Goal: Task Accomplishment & Management: Complete application form

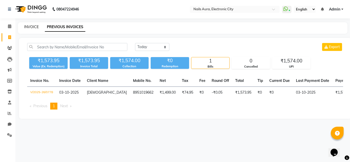
click at [29, 26] on link "INVOICE" at bounding box center [31, 27] width 15 height 5
select select "8179"
select select "service"
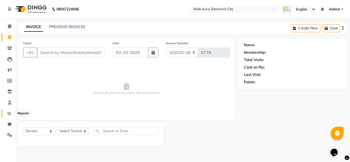
click at [9, 114] on icon at bounding box center [10, 113] width 4 height 4
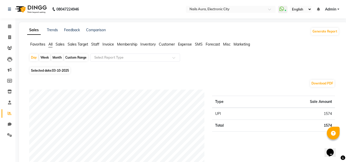
click at [188, 45] on span "Expense" at bounding box center [185, 44] width 14 height 5
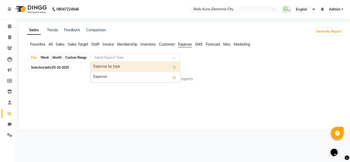
click at [168, 57] on div at bounding box center [135, 57] width 89 height 5
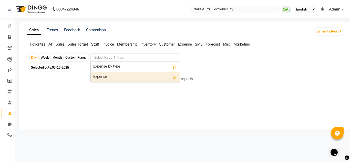
drag, startPoint x: 139, startPoint y: 75, endPoint x: 114, endPoint y: 74, distance: 25.1
click at [139, 75] on div "Expense" at bounding box center [135, 77] width 89 height 10
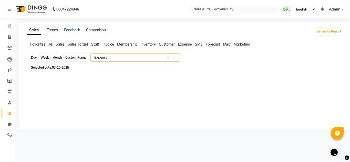
click at [34, 58] on div "Day" at bounding box center [34, 57] width 8 height 7
select select "10"
select select "2025"
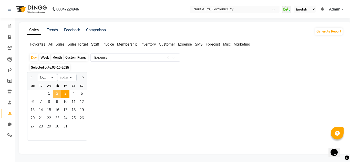
click at [59, 94] on span "2" at bounding box center [57, 94] width 8 height 8
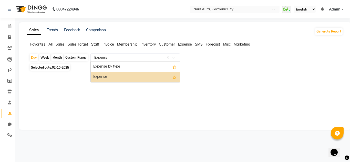
click at [146, 58] on input "text" at bounding box center [130, 57] width 74 height 5
click at [142, 79] on div "Expense" at bounding box center [135, 77] width 89 height 10
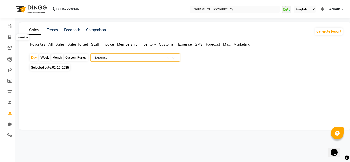
click at [12, 38] on span at bounding box center [9, 38] width 9 height 6
select select "service"
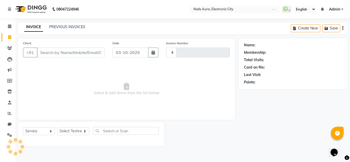
type input "0779"
select select "8179"
click at [56, 26] on link "PREVIOUS INVOICES" at bounding box center [67, 27] width 36 height 5
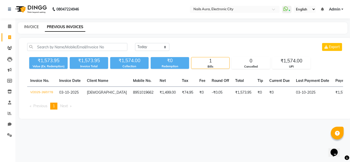
click at [32, 26] on link "INVOICE" at bounding box center [31, 27] width 15 height 5
select select "service"
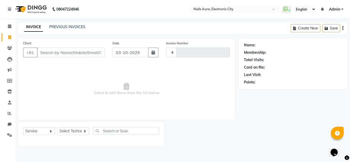
type input "0779"
select select "8179"
click at [74, 131] on select "Select Technician [PERSON_NAME] Rashmi [PERSON_NAME] [PERSON_NAME] Vikram" at bounding box center [73, 131] width 32 height 8
select select "81947"
click at [57, 127] on select "Select Technician [PERSON_NAME] Rashmi [PERSON_NAME] [PERSON_NAME] Vikram" at bounding box center [73, 131] width 32 height 8
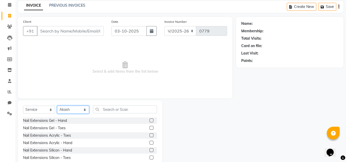
scroll to position [43, 0]
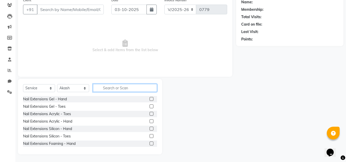
click at [111, 87] on input "text" at bounding box center [125, 88] width 64 height 8
click at [150, 114] on label at bounding box center [152, 114] width 4 height 4
click at [150, 114] on input "checkbox" at bounding box center [151, 113] width 3 height 3
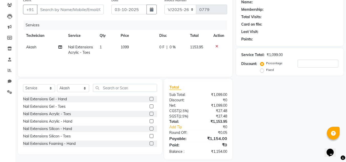
click at [150, 115] on label at bounding box center [152, 114] width 4 height 4
click at [150, 115] on input "checkbox" at bounding box center [151, 113] width 3 height 3
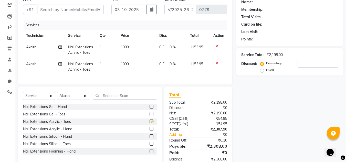
checkbox input "false"
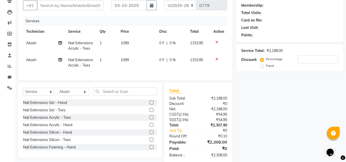
scroll to position [60, 0]
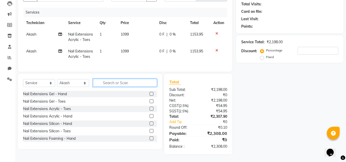
click at [116, 84] on input "text" at bounding box center [125, 83] width 64 height 8
click at [126, 84] on input "text" at bounding box center [125, 83] width 64 height 8
click at [119, 85] on input "text" at bounding box center [125, 83] width 64 height 8
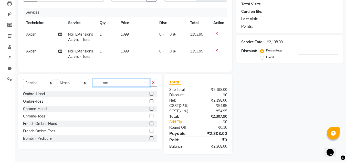
type input "om"
click at [150, 92] on label at bounding box center [152, 94] width 4 height 4
click at [150, 92] on input "checkbox" at bounding box center [151, 93] width 3 height 3
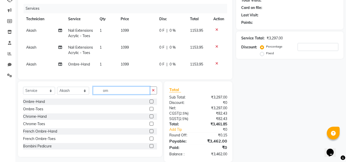
checkbox input "false"
click at [134, 95] on input "om" at bounding box center [121, 91] width 57 height 8
type input "o"
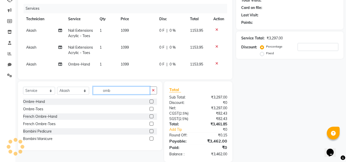
type input "omb"
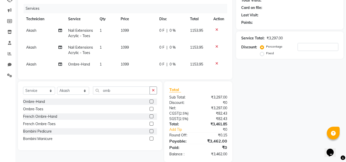
click at [153, 104] on label at bounding box center [152, 102] width 4 height 4
click at [153, 104] on input "checkbox" at bounding box center [151, 101] width 3 height 3
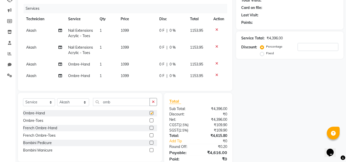
checkbox input "false"
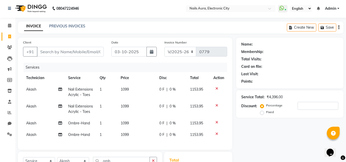
scroll to position [0, 0]
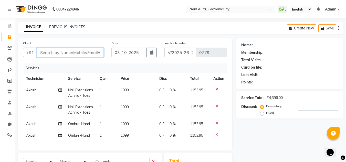
click at [71, 53] on input "Client" at bounding box center [70, 53] width 67 height 10
click at [70, 54] on input "Client" at bounding box center [70, 53] width 67 height 10
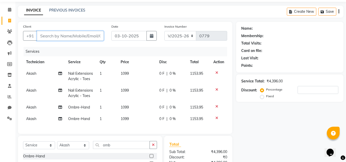
scroll to position [26, 0]
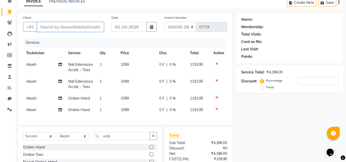
click at [81, 29] on input "Client" at bounding box center [70, 27] width 67 height 10
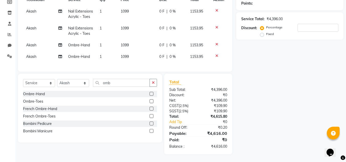
scroll to position [83, 0]
click at [308, 26] on input "number" at bounding box center [318, 28] width 41 height 8
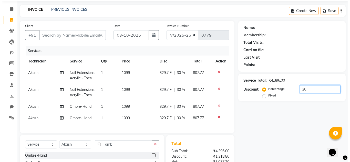
scroll to position [6, 0]
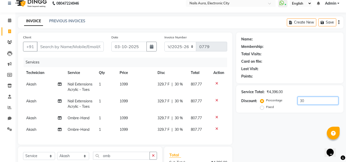
type input "30"
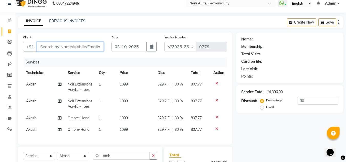
click at [68, 47] on input "Client" at bounding box center [70, 47] width 67 height 10
type input "7"
type input "0"
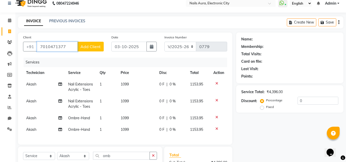
type input "7010471377"
click at [91, 46] on span "Add Client" at bounding box center [90, 46] width 20 height 5
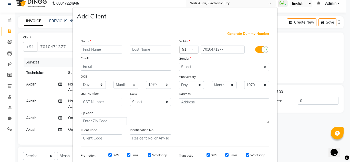
click at [90, 48] on input "text" at bounding box center [102, 50] width 42 height 8
type input "[PERSON_NAME]"
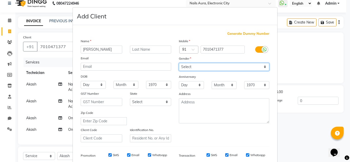
click at [218, 68] on select "Select [DEMOGRAPHIC_DATA] [DEMOGRAPHIC_DATA] Other Prefer Not To Say" at bounding box center [224, 67] width 90 height 8
click at [179, 63] on select "Select [DEMOGRAPHIC_DATA] [DEMOGRAPHIC_DATA] Other Prefer Not To Say" at bounding box center [224, 67] width 90 height 8
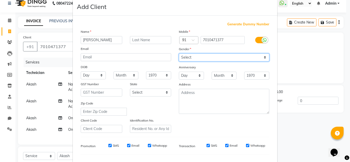
scroll to position [0, 0]
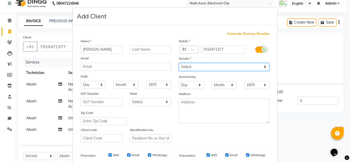
click at [220, 66] on select "Select [DEMOGRAPHIC_DATA] [DEMOGRAPHIC_DATA] Other Prefer Not To Say" at bounding box center [224, 67] width 90 height 8
select select "[DEMOGRAPHIC_DATA]"
click at [179, 63] on select "Select [DEMOGRAPHIC_DATA] [DEMOGRAPHIC_DATA] Other Prefer Not To Say" at bounding box center [224, 67] width 90 height 8
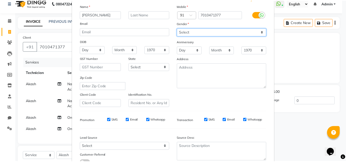
scroll to position [74, 0]
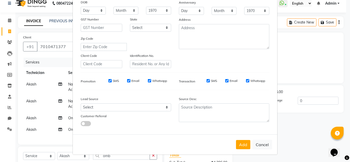
click at [241, 146] on button "Add" at bounding box center [243, 144] width 14 height 9
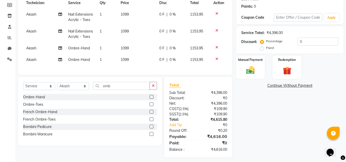
scroll to position [83, 0]
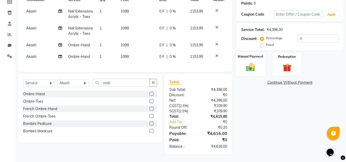
click at [244, 62] on img at bounding box center [250, 67] width 14 height 10
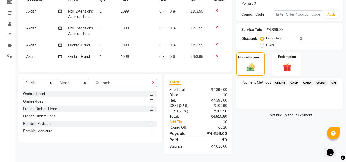
click at [334, 80] on span "UPI" at bounding box center [334, 83] width 8 height 6
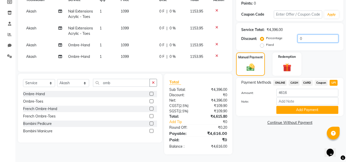
click at [305, 35] on input "0" at bounding box center [318, 39] width 41 height 8
click at [295, 89] on input "4616" at bounding box center [307, 93] width 62 height 8
type input "4"
type input "1"
click at [266, 43] on label "Fixed" at bounding box center [270, 45] width 8 height 5
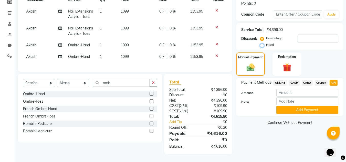
click at [263, 43] on input "Fixed" at bounding box center [263, 45] width 4 height 4
radio input "true"
click at [311, 36] on input "number" at bounding box center [318, 39] width 41 height 8
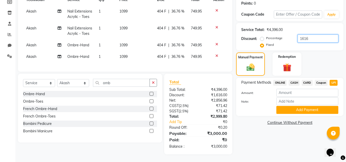
scroll to position [94, 0]
type input "1616"
click at [293, 89] on input "number" at bounding box center [307, 93] width 62 height 8
type input "3000"
click at [303, 106] on button "Add Payment" at bounding box center [307, 110] width 62 height 8
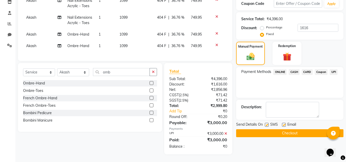
scroll to position [104, 0]
click at [279, 129] on button "Checkout" at bounding box center [289, 133] width 107 height 8
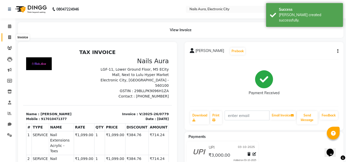
click at [11, 38] on span at bounding box center [9, 38] width 9 height 6
select select "8179"
select select "service"
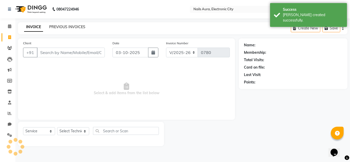
click at [64, 27] on link "PREVIOUS INVOICES" at bounding box center [67, 27] width 36 height 5
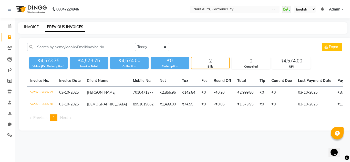
click at [36, 28] on link "INVOICE" at bounding box center [31, 27] width 15 height 5
select select "service"
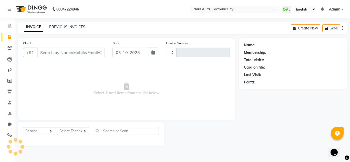
type input "0780"
select select "8179"
click at [9, 28] on icon at bounding box center [9, 26] width 3 height 4
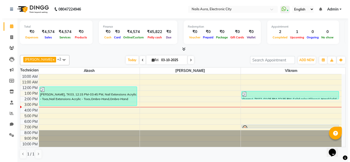
scroll to position [0, 0]
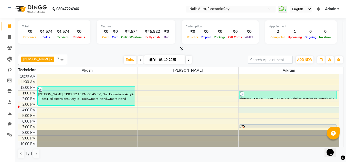
click at [260, 111] on div "10:00 AM 11:00 AM 12:00 PM 1:00 PM 2:00 PM 3:00 PM 4:00 PM 5:00 PM 6:00 PM 7:00…" at bounding box center [178, 110] width 321 height 73
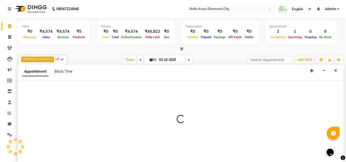
select select "80910"
select select "tentative"
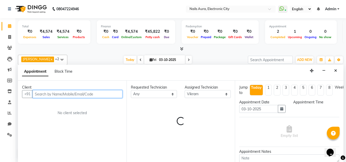
select select "960"
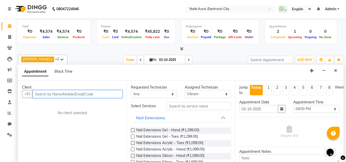
click at [67, 96] on input "text" at bounding box center [78, 94] width 90 height 8
click at [79, 95] on input "text" at bounding box center [78, 94] width 90 height 8
type input "9351693912"
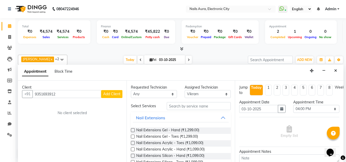
click at [109, 92] on span "Add Client" at bounding box center [111, 94] width 17 height 5
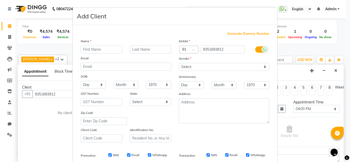
click at [88, 49] on input "text" at bounding box center [102, 50] width 42 height 8
type input "ahmai"
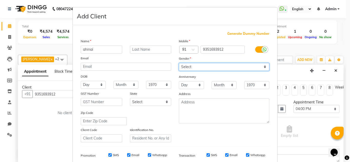
click at [236, 67] on select "Select [DEMOGRAPHIC_DATA] [DEMOGRAPHIC_DATA] Other Prefer Not To Say" at bounding box center [224, 67] width 90 height 8
select select "[DEMOGRAPHIC_DATA]"
click at [179, 63] on select "Select [DEMOGRAPHIC_DATA] [DEMOGRAPHIC_DATA] Other Prefer Not To Say" at bounding box center [224, 67] width 90 height 8
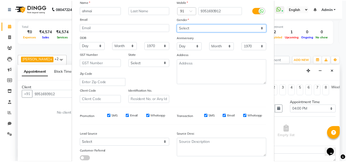
scroll to position [74, 0]
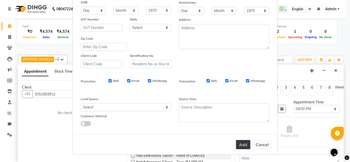
click at [246, 145] on button "Add" at bounding box center [243, 144] width 14 height 9
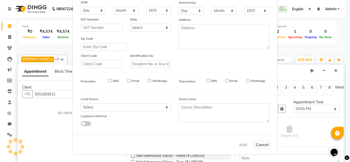
select select
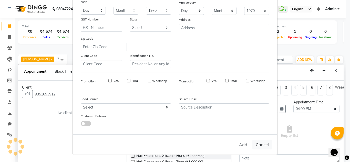
select select
checkbox input "false"
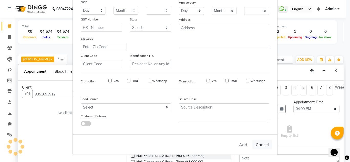
checkbox input "false"
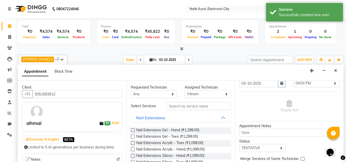
scroll to position [0, 0]
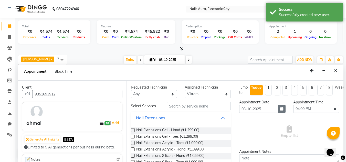
click at [280, 109] on icon "button" at bounding box center [281, 109] width 3 height 4
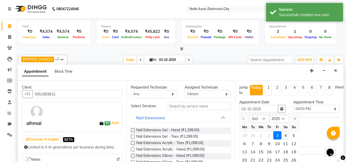
click at [286, 138] on div "4" at bounding box center [286, 135] width 8 height 8
type input "04-10-2025"
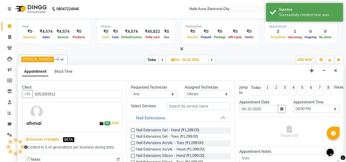
scroll to position [0, 0]
click at [306, 110] on select "Select 11:00 AM 11:15 AM 11:30 AM 11:45 AM 12:00 PM 12:15 PM 12:30 PM 12:45 PM …" at bounding box center [316, 109] width 46 height 8
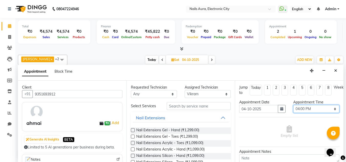
select select "840"
click at [293, 105] on select "Select 11:00 AM 11:15 AM 11:30 AM 11:45 AM 12:00 PM 12:15 PM 12:30 PM 12:45 PM …" at bounding box center [316, 109] width 46 height 8
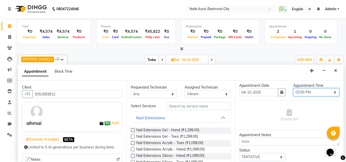
scroll to position [26, 0]
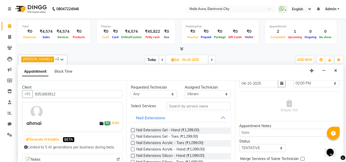
click at [133, 132] on label at bounding box center [133, 130] width 4 height 4
click at [133, 132] on input "checkbox" at bounding box center [132, 130] width 3 height 3
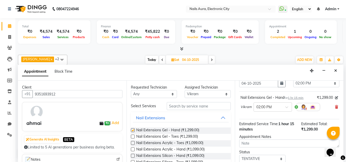
checkbox input "false"
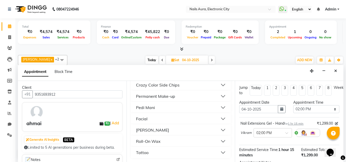
scroll to position [63, 0]
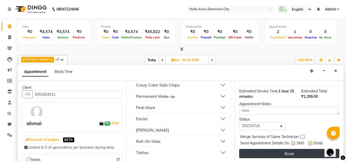
click at [287, 149] on button "Book" at bounding box center [289, 153] width 100 height 9
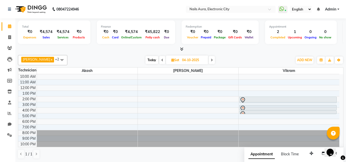
click at [159, 59] on span at bounding box center [162, 60] width 6 height 8
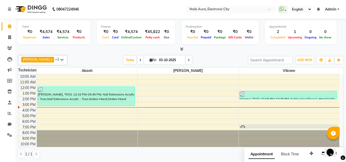
scroll to position [0, 0]
click at [188, 59] on icon at bounding box center [189, 59] width 2 height 3
type input "04-10-2025"
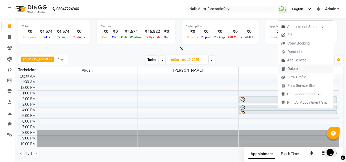
click at [289, 69] on span "Delete" at bounding box center [292, 68] width 10 height 5
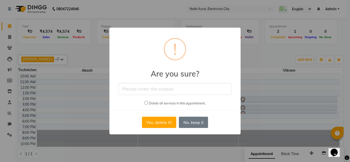
click at [162, 86] on input "text" at bounding box center [175, 89] width 113 height 12
type input "[DATE] visited"
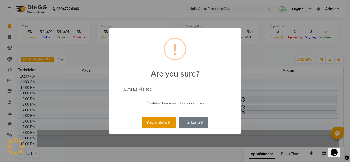
click at [151, 124] on button "Yes, delete it!" at bounding box center [159, 122] width 34 height 11
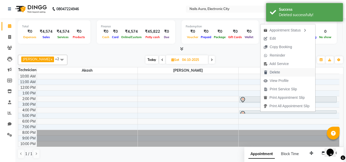
click at [269, 71] on span "Delete" at bounding box center [272, 72] width 23 height 8
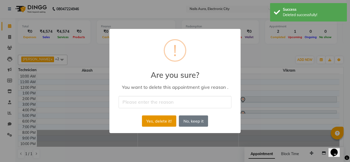
click at [157, 124] on button "Yes, delete it!" at bounding box center [159, 121] width 34 height 11
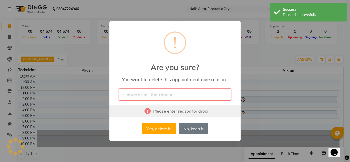
click at [162, 97] on input "text" at bounding box center [175, 94] width 113 height 12
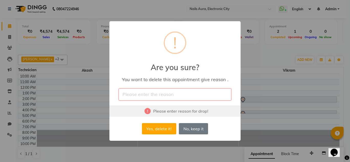
type input "[DATE] visited"
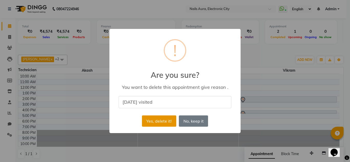
click at [162, 127] on button "Yes, delete it!" at bounding box center [159, 121] width 34 height 11
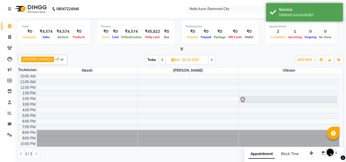
click at [161, 60] on icon at bounding box center [162, 59] width 2 height 3
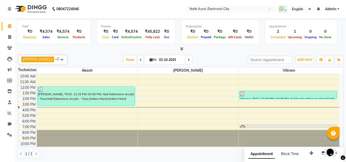
click at [188, 60] on icon at bounding box center [189, 59] width 2 height 3
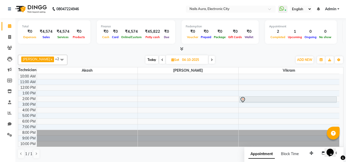
click at [209, 62] on span at bounding box center [212, 60] width 6 height 8
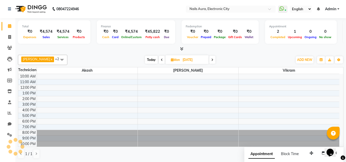
click at [209, 62] on span at bounding box center [212, 60] width 6 height 8
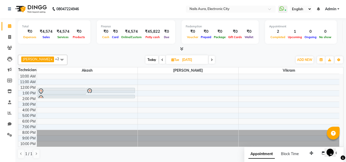
click at [209, 62] on span at bounding box center [212, 60] width 6 height 8
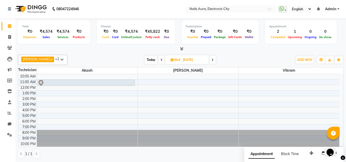
click at [161, 58] on icon at bounding box center [162, 59] width 2 height 3
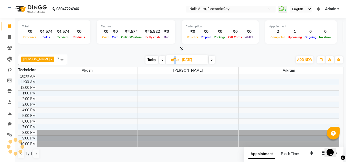
click at [161, 58] on icon at bounding box center [162, 59] width 2 height 3
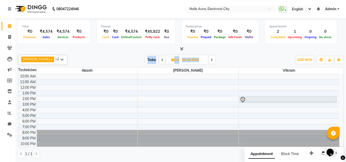
click at [161, 58] on icon at bounding box center [162, 59] width 2 height 3
type input "03-10-2025"
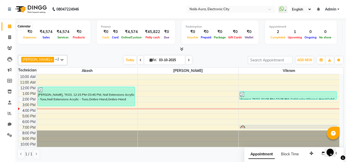
click at [9, 27] on icon at bounding box center [9, 26] width 3 height 4
click at [8, 36] on icon at bounding box center [9, 37] width 3 height 4
select select "service"
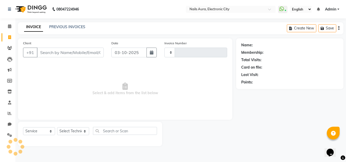
type input "0780"
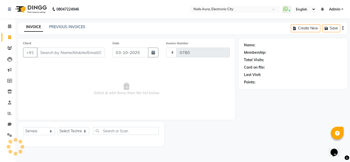
select select "8179"
click at [69, 25] on link "PREVIOUS INVOICES" at bounding box center [67, 27] width 36 height 5
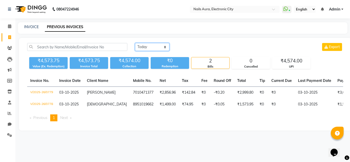
click at [151, 47] on select "[DATE] [DATE] Custom Range" at bounding box center [152, 47] width 34 height 8
select select "[DATE]"
click at [135, 43] on select "[DATE] [DATE] Custom Range" at bounding box center [152, 47] width 34 height 8
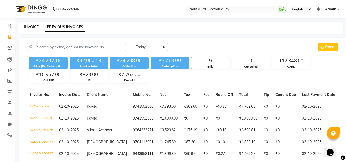
click at [32, 27] on link "INVOICE" at bounding box center [31, 27] width 15 height 5
select select "service"
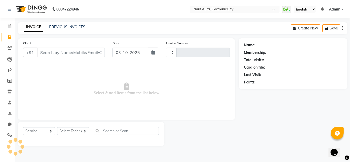
type input "0780"
select select "8179"
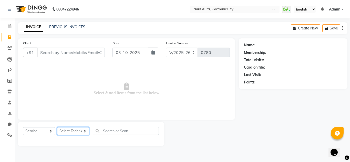
click at [70, 132] on select "Select Technician [PERSON_NAME] Rashmi [PERSON_NAME] [PERSON_NAME] Vikram" at bounding box center [73, 131] width 32 height 8
click at [57, 127] on select "Select Technician [PERSON_NAME] Rashmi [PERSON_NAME] [PERSON_NAME] Vikram" at bounding box center [73, 131] width 32 height 8
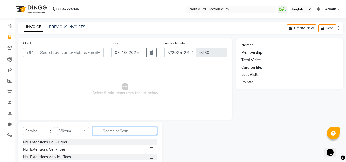
click at [114, 133] on input "text" at bounding box center [125, 131] width 64 height 8
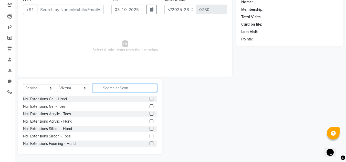
click at [111, 89] on input "text" at bounding box center [125, 88] width 64 height 8
click at [64, 91] on select "Select Technician [PERSON_NAME] Rashmi [PERSON_NAME] [PERSON_NAME] Vikram" at bounding box center [73, 88] width 32 height 8
select select "83471"
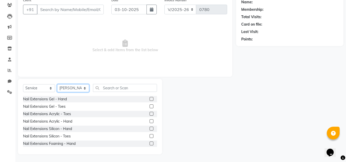
click at [57, 84] on select "Select Technician [PERSON_NAME] Rashmi [PERSON_NAME] [PERSON_NAME] Vikram" at bounding box center [73, 88] width 32 height 8
click at [114, 88] on input "text" at bounding box center [125, 88] width 64 height 8
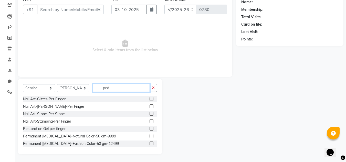
scroll to position [29, 0]
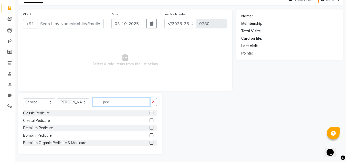
type input "ped"
click at [152, 143] on label at bounding box center [152, 143] width 4 height 4
click at [152, 143] on input "checkbox" at bounding box center [151, 142] width 3 height 3
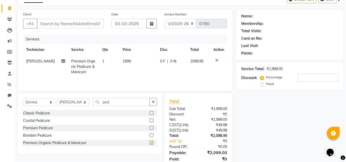
checkbox input "false"
click at [116, 98] on div "Select Service Product Membership Package Voucher Prepaid Gift Card Select Tech…" at bounding box center [90, 123] width 144 height 61
click at [117, 106] on div "Select Service Product Membership Package Voucher Prepaid Gift Card Select Tech…" at bounding box center [90, 104] width 134 height 12
click at [117, 101] on input "ped" at bounding box center [121, 102] width 57 height 8
type input "p"
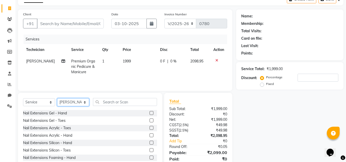
click at [66, 104] on select "Select Technician [PERSON_NAME] Rashmi [PERSON_NAME] [PERSON_NAME] Vikram" at bounding box center [73, 102] width 32 height 8
select select "80910"
click at [57, 98] on select "Select Technician [PERSON_NAME] Rashmi [PERSON_NAME] [PERSON_NAME] Vikram" at bounding box center [73, 102] width 32 height 8
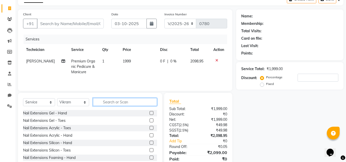
click at [110, 102] on input "text" at bounding box center [125, 102] width 64 height 8
type input "si"
drag, startPoint x: 148, startPoint y: 150, endPoint x: 138, endPoint y: 137, distance: 16.0
click at [150, 150] on label at bounding box center [152, 150] width 4 height 4
click at [150, 150] on input "checkbox" at bounding box center [151, 150] width 3 height 3
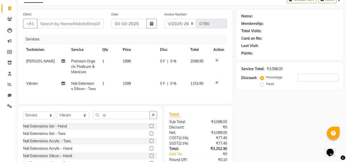
checkbox input "false"
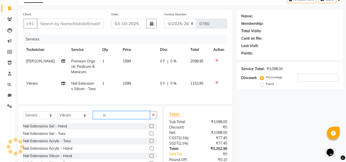
click at [118, 119] on input "si" at bounding box center [121, 115] width 57 height 8
type input "s"
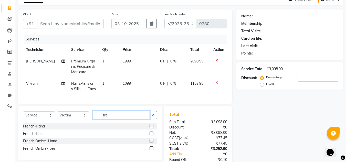
type input "fre"
click at [152, 136] on label at bounding box center [152, 134] width 4 height 4
click at [152, 136] on input "checkbox" at bounding box center [151, 133] width 3 height 3
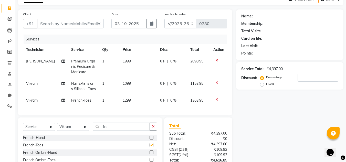
checkbox input "false"
click at [131, 131] on input "fre" at bounding box center [121, 127] width 57 height 8
type input "f"
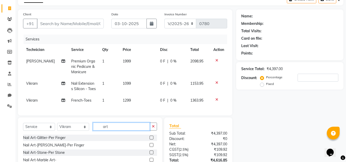
type input "art"
click at [150, 140] on label at bounding box center [152, 138] width 4 height 4
click at [150, 140] on input "checkbox" at bounding box center [151, 137] width 3 height 3
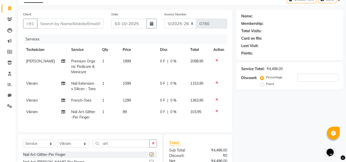
checkbox input "false"
click at [128, 113] on td "99" at bounding box center [138, 114] width 37 height 17
select select "80910"
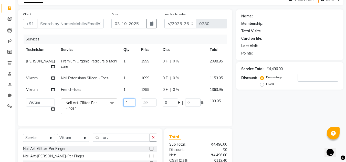
click at [124, 102] on input "1" at bounding box center [130, 103] width 12 height 8
type input "2"
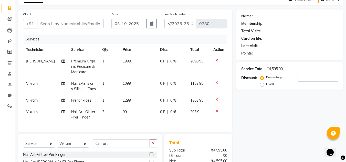
click at [127, 115] on td "99" at bounding box center [138, 114] width 37 height 17
select select "80910"
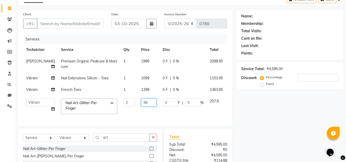
click at [143, 106] on input "99" at bounding box center [148, 103] width 15 height 8
type input "9"
type input "100"
click at [138, 114] on td "100" at bounding box center [149, 107] width 22 height 22
select select "80910"
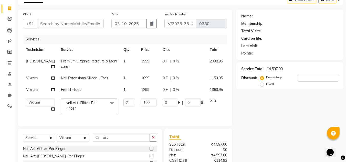
scroll to position [88, 0]
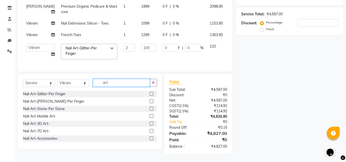
click at [122, 84] on input "art" at bounding box center [121, 83] width 57 height 8
type input "a"
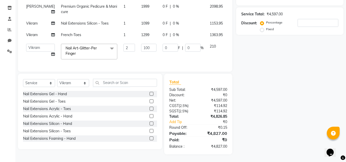
click at [150, 122] on label at bounding box center [152, 124] width 4 height 4
click at [150, 122] on input "checkbox" at bounding box center [151, 123] width 3 height 3
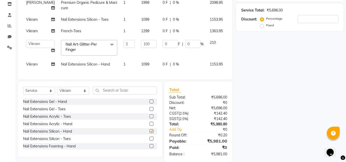
checkbox input "false"
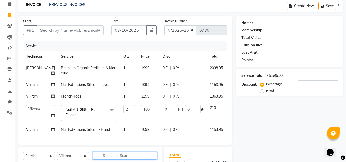
scroll to position [99, 0]
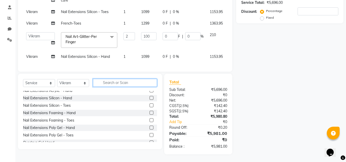
click at [126, 81] on input "text" at bounding box center [125, 83] width 64 height 8
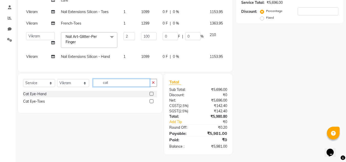
scroll to position [0, 0]
type input "cat"
click at [153, 94] on label at bounding box center [152, 94] width 4 height 4
click at [153, 94] on input "checkbox" at bounding box center [151, 93] width 3 height 3
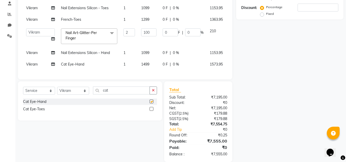
checkbox input "false"
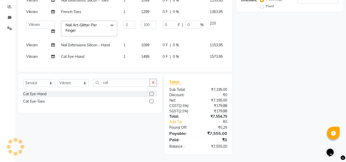
scroll to position [77, 0]
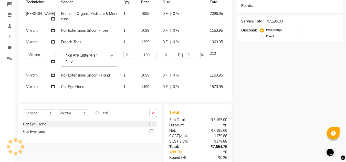
click at [231, 84] on icon at bounding box center [232, 86] width 3 height 4
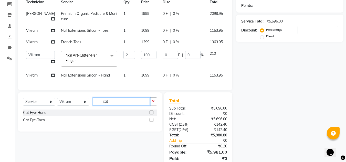
click at [114, 98] on input "cat" at bounding box center [121, 102] width 57 height 8
type input "c"
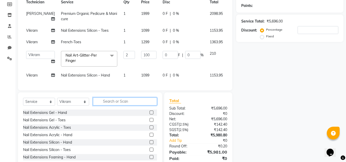
scroll to position [99, 0]
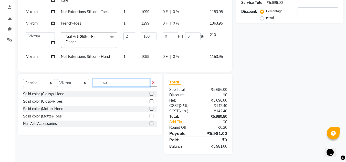
type input "so"
click at [151, 92] on label at bounding box center [152, 94] width 4 height 4
click at [151, 92] on input "checkbox" at bounding box center [151, 93] width 3 height 3
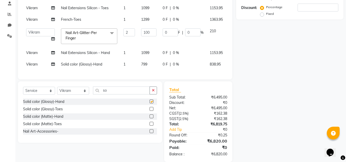
checkbox input "false"
click at [121, 95] on input "so" at bounding box center [121, 91] width 57 height 8
type input "s"
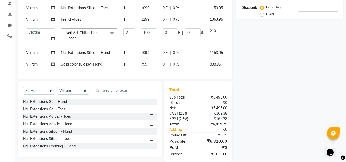
click at [231, 64] on icon at bounding box center [232, 64] width 3 height 4
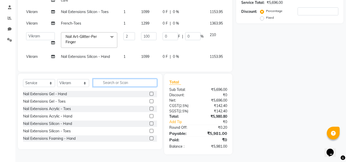
click at [120, 82] on input "text" at bounding box center [125, 83] width 64 height 8
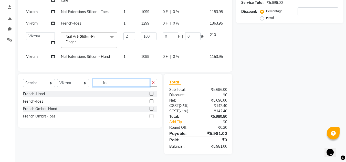
type input "fre"
click at [151, 92] on label at bounding box center [152, 94] width 4 height 4
click at [151, 92] on input "checkbox" at bounding box center [151, 93] width 3 height 3
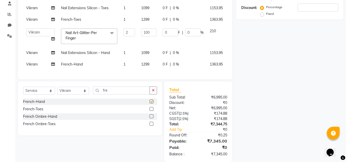
checkbox input "false"
click at [125, 95] on input "fre" at bounding box center [121, 91] width 57 height 8
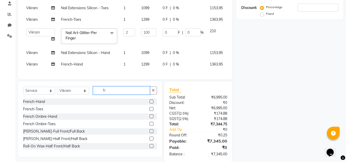
type input "f"
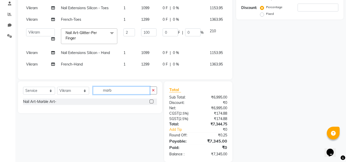
type input "marb"
click at [152, 104] on label at bounding box center [152, 102] width 4 height 4
click at [152, 104] on input "checkbox" at bounding box center [151, 101] width 3 height 3
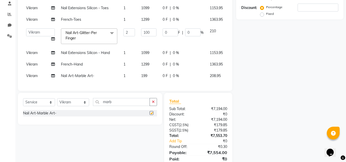
checkbox input "false"
click at [139, 74] on td "199" at bounding box center [149, 76] width 22 height 12
select select "80910"
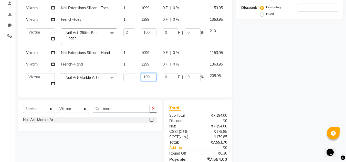
click at [141, 77] on input "199" at bounding box center [148, 77] width 15 height 8
type input "1"
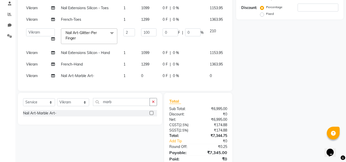
click at [138, 75] on td "0" at bounding box center [149, 76] width 22 height 12
select select "80910"
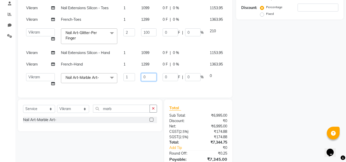
click at [141, 77] on input "0" at bounding box center [148, 77] width 15 height 8
type input "200"
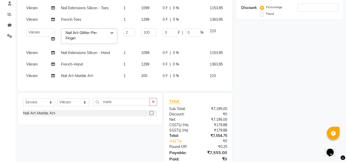
click at [120, 77] on td "1" at bounding box center [129, 76] width 18 height 12
select select "80910"
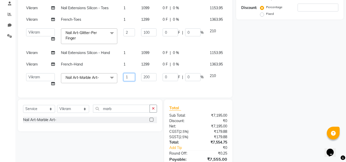
click at [124, 75] on input "1" at bounding box center [130, 77] width 12 height 8
type input "2"
click at [306, 95] on div "Name: Membership: Total Visits: Card on file: Last Visit: Points: Service Total…" at bounding box center [291, 59] width 111 height 241
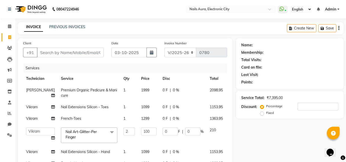
scroll to position [74, 0]
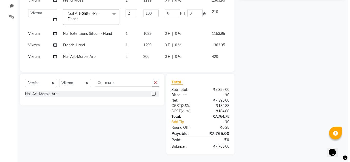
scroll to position [0, 0]
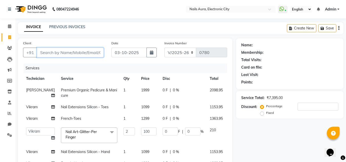
type input "7"
type input "0"
type input "7022766174"
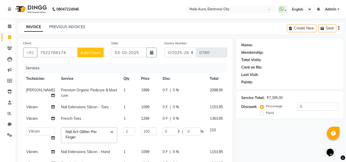
click at [91, 53] on span "Add Client" at bounding box center [90, 52] width 20 height 5
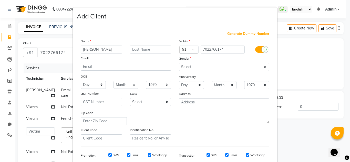
type input "[PERSON_NAME]"
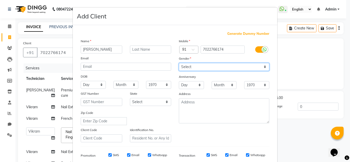
click at [205, 67] on select "Select [DEMOGRAPHIC_DATA] [DEMOGRAPHIC_DATA] Other Prefer Not To Say" at bounding box center [224, 67] width 90 height 8
select select "[DEMOGRAPHIC_DATA]"
click at [179, 63] on select "Select [DEMOGRAPHIC_DATA] [DEMOGRAPHIC_DATA] Other Prefer Not To Say" at bounding box center [224, 67] width 90 height 8
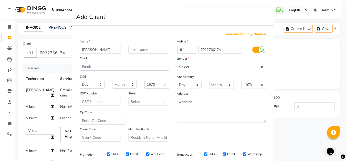
scroll to position [74, 0]
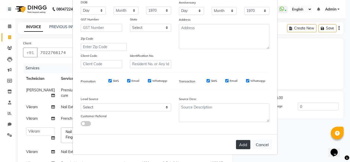
click at [242, 145] on button "Add" at bounding box center [243, 144] width 14 height 9
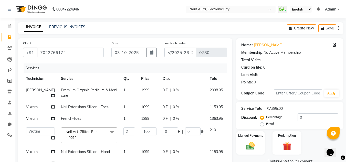
scroll to position [122, 0]
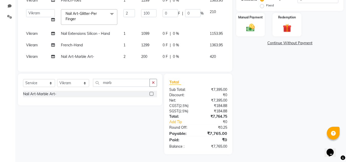
click at [120, 53] on td "2" at bounding box center [129, 57] width 18 height 12
select select "80910"
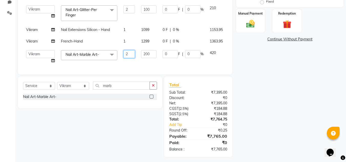
click at [124, 53] on input "2" at bounding box center [130, 54] width 12 height 8
type input "4"
click at [261, 89] on div "Name: [PERSON_NAME] Membership: No Active Membership Total Visits: Card on file…" at bounding box center [291, 36] width 111 height 241
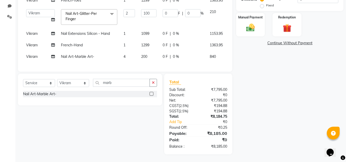
scroll to position [0, 0]
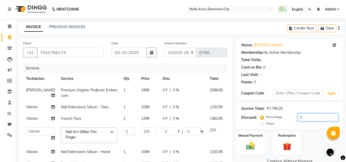
click at [309, 117] on input "0" at bounding box center [318, 118] width 41 height 8
type input "2"
type input "4"
type input "2"
type input "20"
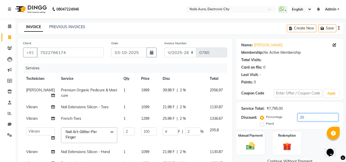
type input "40"
type input "20"
type input "2"
type input "4"
type input "2"
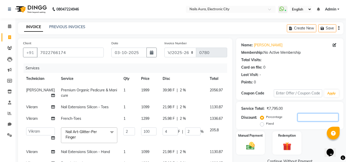
type input "0"
type input "1"
type input "2"
type input "1"
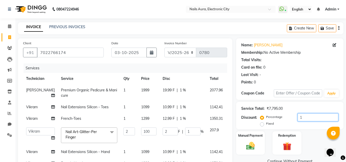
type input "10"
type input "20"
type input "10"
type input "1"
type input "2"
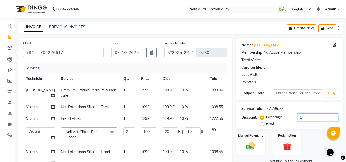
type input "1"
type input "0"
type input "2"
type input "4"
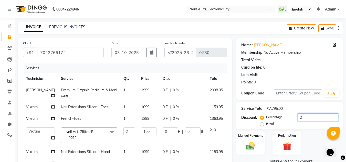
type input "2"
type input "20"
type input "40"
type input "20"
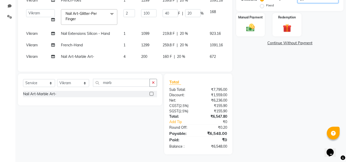
scroll to position [20, 0]
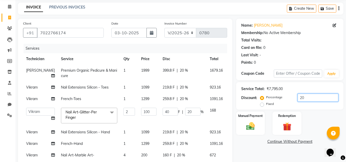
type input "20"
click at [288, 111] on div "Name: [PERSON_NAME] Membership: No Active Membership Total Visits: Card on file…" at bounding box center [291, 136] width 111 height 234
click at [306, 94] on input "20" at bounding box center [318, 98] width 41 height 8
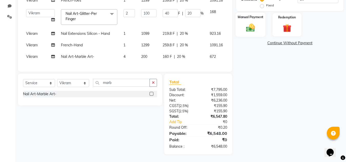
click at [256, 29] on div "Manual Payment" at bounding box center [251, 25] width 30 height 24
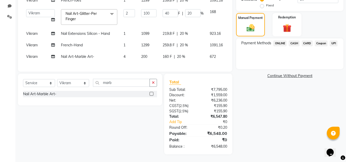
click at [307, 40] on span "CARD" at bounding box center [307, 43] width 11 height 6
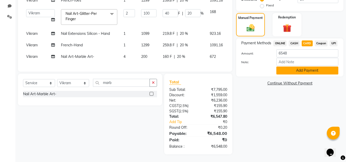
click at [296, 67] on button "Add Payment" at bounding box center [307, 71] width 62 height 8
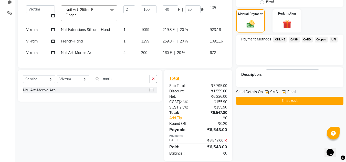
scroll to position [133, 0]
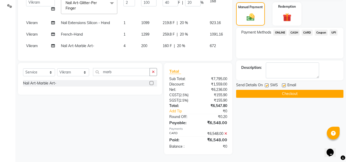
click at [291, 90] on button "Checkout" at bounding box center [289, 94] width 107 height 8
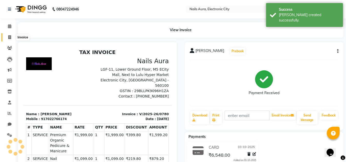
click at [9, 38] on icon at bounding box center [9, 37] width 3 height 4
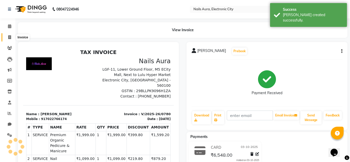
select select "service"
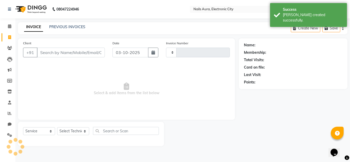
type input "0781"
select select "8179"
click at [69, 26] on link "PREVIOUS INVOICES" at bounding box center [67, 27] width 36 height 5
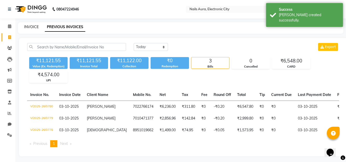
click at [28, 27] on link "INVOICE" at bounding box center [31, 27] width 15 height 5
select select "service"
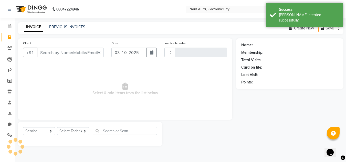
type input "0781"
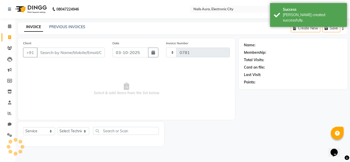
select select "8179"
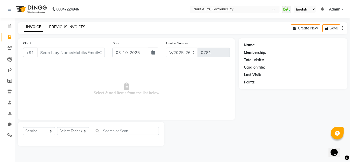
click at [67, 26] on link "PREVIOUS INVOICES" at bounding box center [67, 27] width 36 height 5
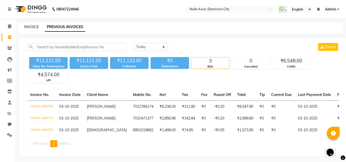
click at [32, 25] on link "INVOICE" at bounding box center [31, 27] width 15 height 5
select select "service"
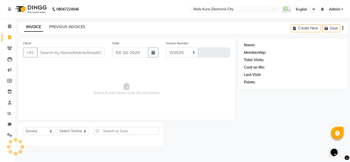
select select "8179"
type input "0781"
click at [60, 24] on div "PREVIOUS INVOICES" at bounding box center [67, 26] width 36 height 5
click at [62, 27] on link "PREVIOUS INVOICES" at bounding box center [67, 27] width 36 height 5
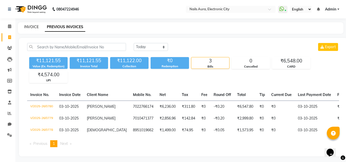
click at [35, 26] on link "INVOICE" at bounding box center [31, 27] width 15 height 5
select select "service"
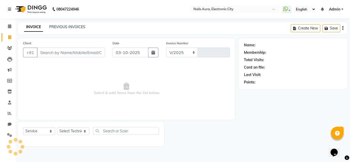
select select "8179"
type input "0781"
click at [65, 27] on link "PREVIOUS INVOICES" at bounding box center [67, 27] width 36 height 5
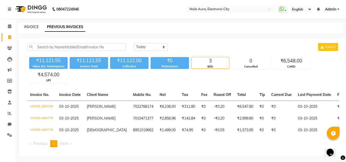
click at [28, 29] on link "INVOICE" at bounding box center [31, 27] width 15 height 5
select select "service"
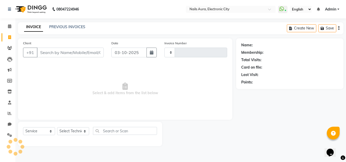
type input "0781"
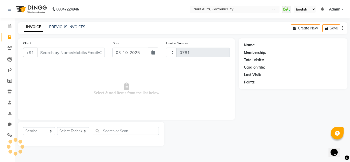
select select "8179"
click at [55, 27] on link "PREVIOUS INVOICES" at bounding box center [67, 27] width 36 height 5
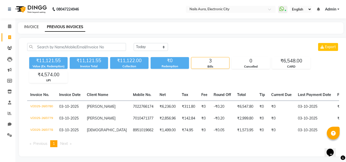
click at [25, 27] on link "INVOICE" at bounding box center [31, 27] width 15 height 5
select select "8179"
select select "service"
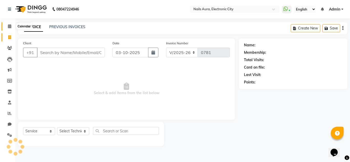
click at [10, 27] on icon at bounding box center [9, 26] width 3 height 4
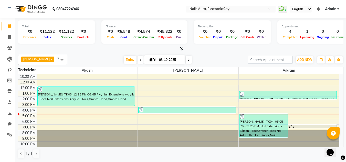
scroll to position [0, 0]
click at [70, 122] on div "10:00 AM 11:00 AM 12:00 PM 1:00 PM 2:00 PM 3:00 PM 4:00 PM 5:00 PM 6:00 PM 7:00…" at bounding box center [178, 110] width 321 height 73
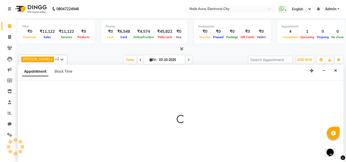
select select "81947"
select select "1080"
select select "tentative"
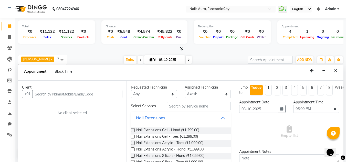
click at [94, 96] on input "text" at bounding box center [78, 94] width 90 height 8
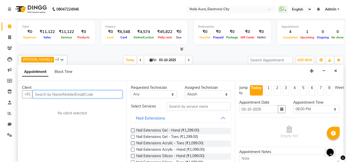
paste input "98458 54407"
click at [46, 94] on input "98458 54407" at bounding box center [67, 94] width 69 height 8
click at [48, 94] on input "98458 54407" at bounding box center [67, 94] width 69 height 8
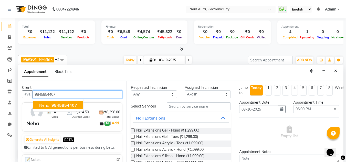
click at [66, 104] on span "9845854407" at bounding box center [65, 105] width 26 height 5
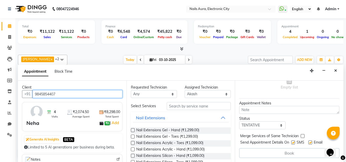
scroll to position [26, 0]
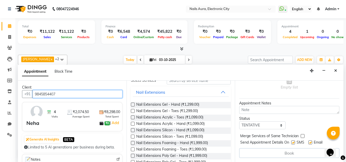
type input "9845854407"
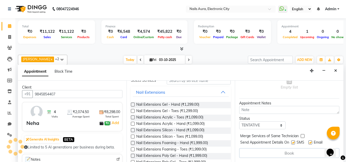
click at [133, 104] on label at bounding box center [133, 105] width 4 height 4
click at [133, 104] on input "checkbox" at bounding box center [132, 105] width 3 height 3
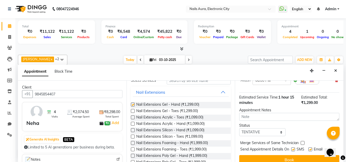
checkbox input "false"
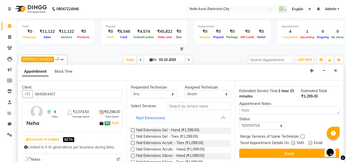
scroll to position [63, 0]
click at [277, 149] on button "Book" at bounding box center [289, 153] width 100 height 9
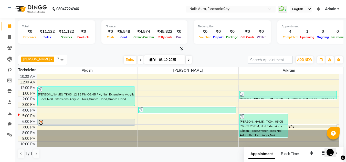
scroll to position [0, 0]
drag, startPoint x: 8, startPoint y: 37, endPoint x: 6, endPoint y: 125, distance: 87.1
click at [8, 37] on icon at bounding box center [9, 37] width 3 height 4
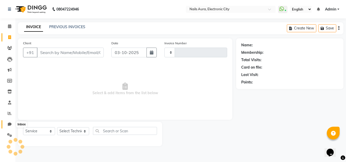
click at [7, 124] on span at bounding box center [9, 125] width 9 height 6
select select "100"
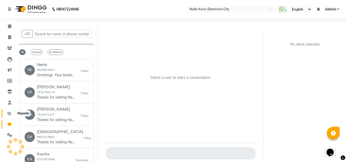
click at [11, 111] on span at bounding box center [9, 114] width 9 height 6
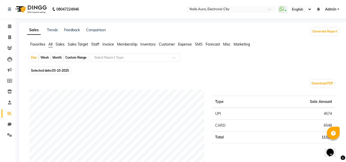
click at [62, 69] on span "03-10-2025" at bounding box center [60, 71] width 17 height 4
select select "10"
select select "2025"
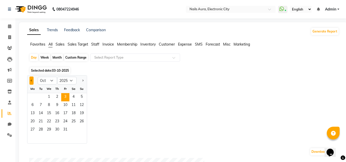
click at [30, 80] on button "Previous month" at bounding box center [31, 81] width 4 height 8
select select "9"
click at [34, 97] on span "1" at bounding box center [32, 97] width 8 height 8
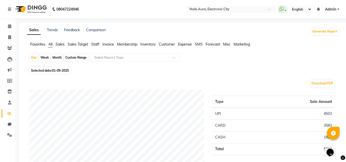
click at [110, 45] on span "Invoice" at bounding box center [108, 44] width 12 height 5
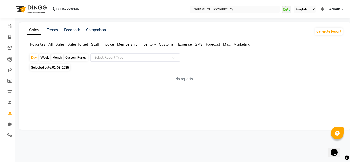
click at [146, 60] on input "text" at bounding box center [130, 57] width 74 height 5
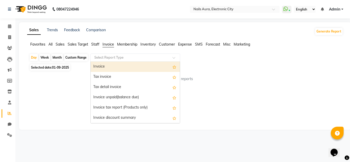
click at [149, 69] on div "Invoice" at bounding box center [135, 67] width 89 height 10
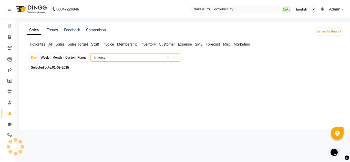
select select "full_report"
select select "csv"
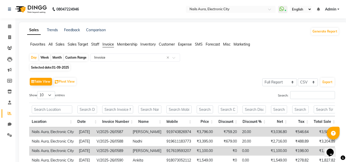
click at [57, 57] on div "Month" at bounding box center [57, 57] width 12 height 7
select select "9"
select select "2025"
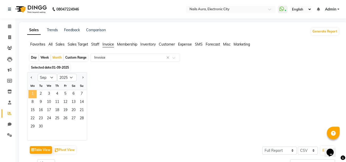
click at [31, 91] on span "1" at bounding box center [32, 94] width 8 height 8
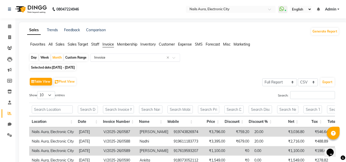
click at [148, 57] on input "text" at bounding box center [130, 57] width 74 height 5
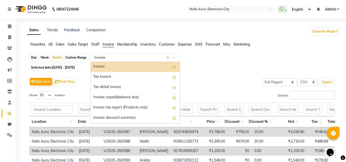
click at [149, 66] on div "Invoice" at bounding box center [135, 67] width 89 height 10
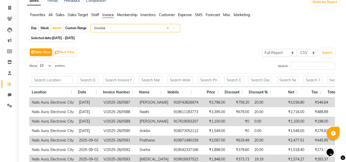
scroll to position [4, 0]
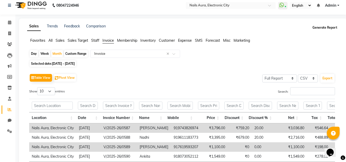
click at [322, 28] on button "Generate Report" at bounding box center [324, 27] width 27 height 7
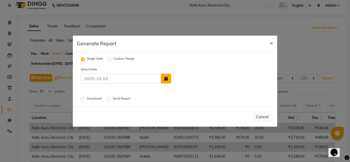
click at [169, 80] on button "button" at bounding box center [166, 79] width 10 height 10
select select "10"
select select "2025"
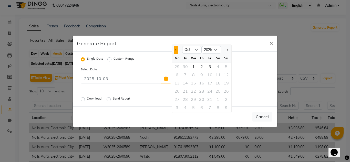
click at [175, 50] on span "Previous month" at bounding box center [176, 50] width 2 height 2
select select "9"
click at [177, 68] on div "1" at bounding box center [177, 67] width 8 height 8
type input "01-09-2025"
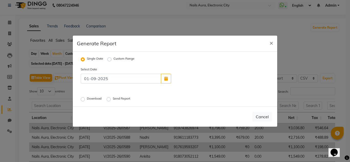
click at [114, 61] on label "Custom Range" at bounding box center [124, 59] width 21 height 6
click at [109, 61] on input "Custom Range" at bounding box center [110, 59] width 4 height 4
radio input "true"
select select "10"
select select "2025"
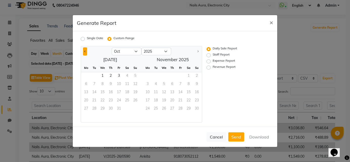
click at [85, 53] on button "Previous month" at bounding box center [85, 51] width 4 height 8
select select "9"
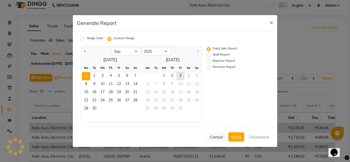
click at [85, 76] on span "1" at bounding box center [86, 76] width 8 height 8
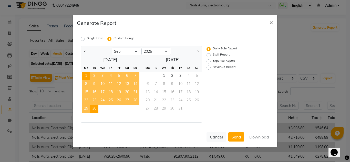
click at [92, 110] on span "30" at bounding box center [94, 109] width 8 height 8
click at [259, 137] on button "Download" at bounding box center [259, 136] width 26 height 9
click at [271, 25] on span "×" at bounding box center [272, 22] width 4 height 8
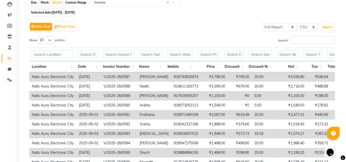
scroll to position [29, 0]
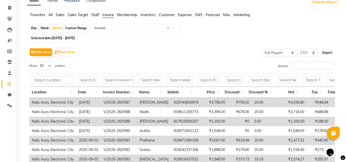
click at [326, 52] on button "Export" at bounding box center [328, 52] width 14 height 9
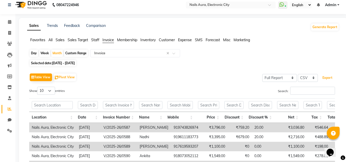
scroll to position [0, 0]
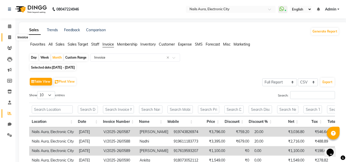
click at [9, 36] on icon at bounding box center [9, 37] width 3 height 4
select select "8179"
select select "service"
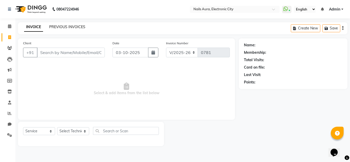
click at [69, 27] on link "PREVIOUS INVOICES" at bounding box center [67, 27] width 36 height 5
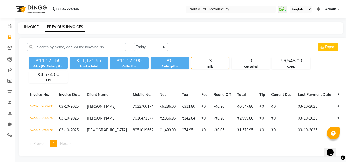
click at [33, 26] on link "INVOICE" at bounding box center [31, 27] width 15 height 5
select select "service"
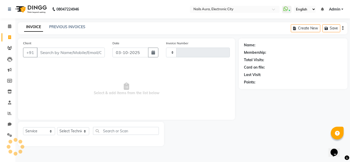
type input "0781"
select select "8179"
click at [11, 79] on icon at bounding box center [9, 81] width 5 height 4
select select
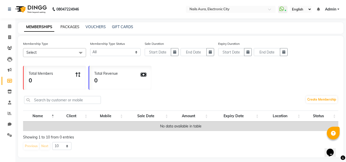
click at [68, 28] on link "PACKAGES" at bounding box center [69, 27] width 19 height 5
select select
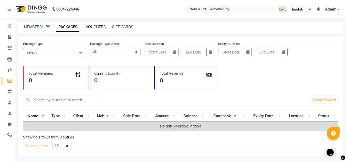
click at [96, 27] on link "VOUCHERS" at bounding box center [96, 27] width 20 height 5
select select
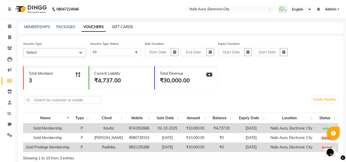
click at [127, 25] on link "GIFT CARDS" at bounding box center [122, 27] width 21 height 5
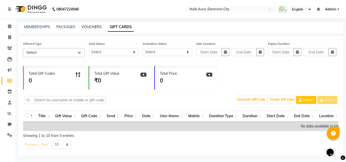
click at [87, 25] on link "VOUCHERS" at bounding box center [91, 27] width 20 height 5
select select
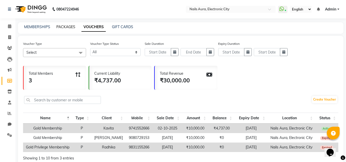
click at [64, 27] on link "PACKAGES" at bounding box center [65, 27] width 19 height 5
select select
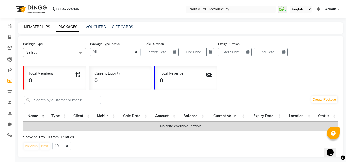
click at [34, 26] on link "MEMBERSHIPS" at bounding box center [37, 27] width 26 height 5
select select
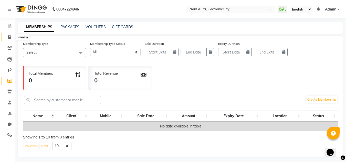
click at [10, 37] on icon at bounding box center [9, 37] width 3 height 4
select select "8179"
select select "service"
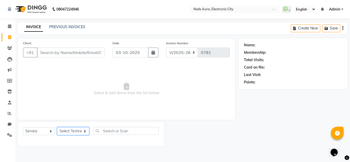
click at [72, 130] on select "Select Technician [PERSON_NAME] Rashmi [PERSON_NAME] [PERSON_NAME] Vikram" at bounding box center [73, 131] width 32 height 8
click at [11, 25] on icon at bounding box center [9, 26] width 3 height 4
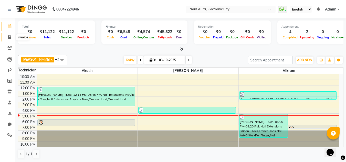
click at [12, 37] on span at bounding box center [9, 38] width 9 height 6
select select "service"
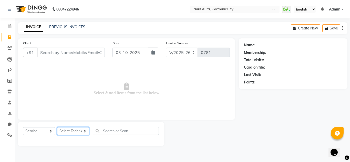
click at [73, 133] on select "Select Technician [PERSON_NAME] Rashmi [PERSON_NAME] [PERSON_NAME] Vikram" at bounding box center [73, 131] width 32 height 8
click at [317, 116] on div "Name: Membership: Total Visits: Card on file: Last Visit: Points:" at bounding box center [295, 92] width 112 height 108
click at [9, 112] on icon at bounding box center [10, 113] width 4 height 4
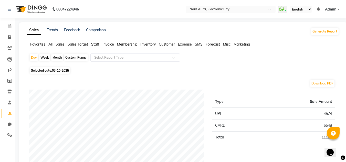
click at [54, 57] on div "Month" at bounding box center [57, 57] width 12 height 7
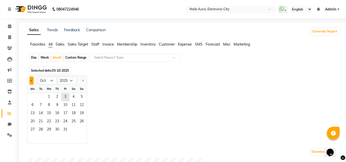
click at [33, 82] on button "Previous month" at bounding box center [31, 81] width 4 height 8
click at [35, 98] on span "1" at bounding box center [32, 97] width 8 height 8
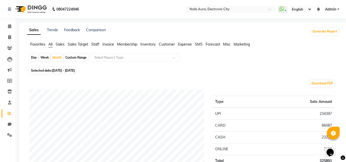
click at [96, 42] on span "Staff" at bounding box center [95, 44] width 8 height 5
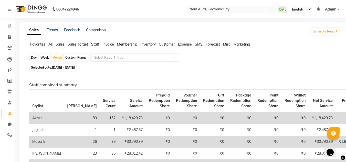
click at [111, 45] on span "Invoice" at bounding box center [108, 44] width 12 height 5
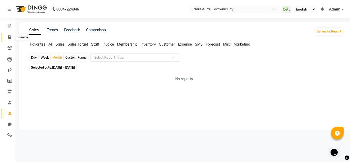
click at [8, 37] on icon at bounding box center [9, 37] width 3 height 4
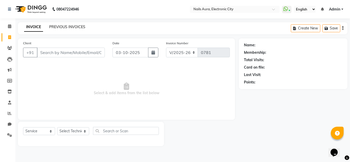
click at [63, 28] on link "PREVIOUS INVOICES" at bounding box center [67, 27] width 36 height 5
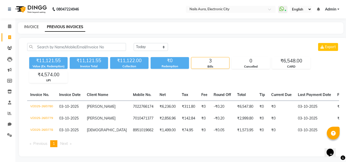
click at [32, 26] on link "INVOICE" at bounding box center [31, 27] width 15 height 5
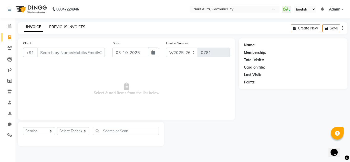
click at [66, 27] on link "PREVIOUS INVOICES" at bounding box center [67, 27] width 36 height 5
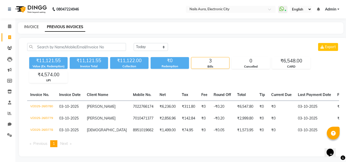
click at [32, 27] on link "INVOICE" at bounding box center [31, 27] width 15 height 5
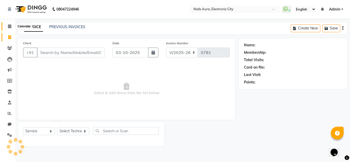
click at [8, 26] on icon at bounding box center [9, 26] width 3 height 4
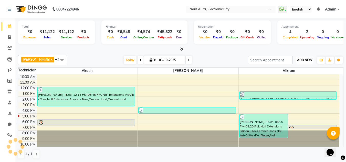
click at [308, 61] on span "ADD NEW" at bounding box center [304, 60] width 15 height 4
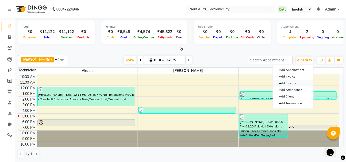
click at [297, 82] on link "Add Expense" at bounding box center [293, 83] width 40 height 7
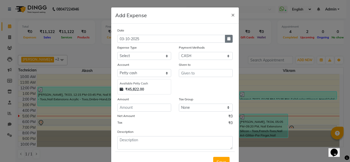
click at [227, 39] on icon "button" at bounding box center [228, 39] width 3 height 4
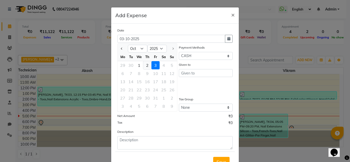
click at [145, 66] on div "2" at bounding box center [147, 65] width 8 height 8
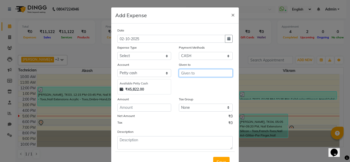
click at [194, 75] on input "text" at bounding box center [206, 73] width 54 height 8
click at [139, 112] on div "Date [DATE] Expense Type Select AC Advance Salary Bank charges Car maintenance …" at bounding box center [174, 89] width 115 height 122
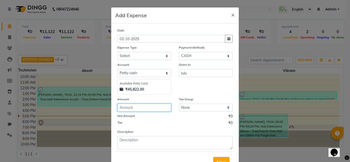
click at [139, 108] on input "number" at bounding box center [144, 108] width 54 height 8
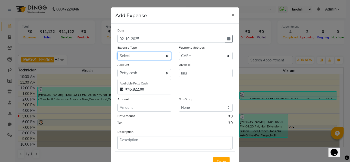
click at [145, 55] on select "Select AC Advance Salary Bank charges Car maintenance Cash transfer to bank Cas…" at bounding box center [144, 56] width 54 height 8
click at [117, 52] on select "Select AC Advance Salary Bank charges Car maintenance Cash transfer to bank Cas…" at bounding box center [144, 56] width 54 height 8
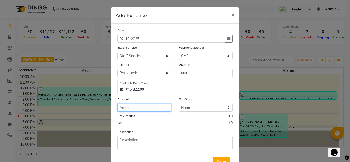
click at [137, 109] on input "number" at bounding box center [144, 108] width 54 height 8
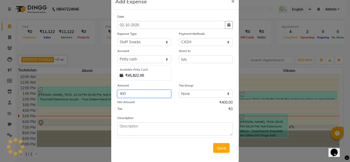
scroll to position [21, 0]
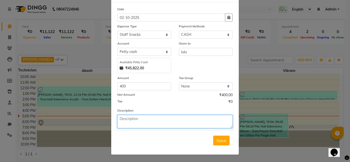
click at [148, 117] on textarea at bounding box center [174, 121] width 115 height 13
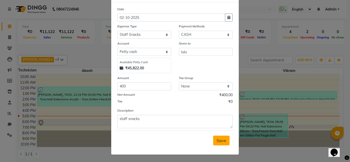
click at [221, 143] on span "Save" at bounding box center [222, 140] width 10 height 5
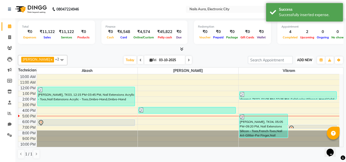
click at [305, 60] on span "ADD NEW" at bounding box center [304, 60] width 15 height 4
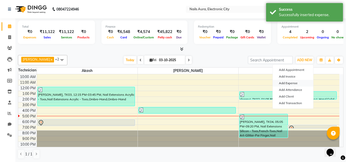
click at [291, 83] on link "Add Expense" at bounding box center [293, 83] width 40 height 7
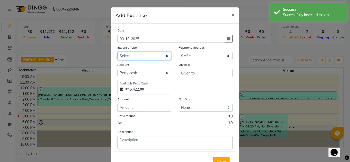
click at [142, 55] on select "Select AC Advance Salary Bank charges Car maintenance Cash transfer to bank Cas…" at bounding box center [144, 56] width 54 height 8
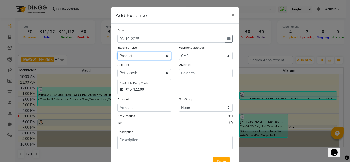
click at [117, 52] on select "Select AC Advance Salary Bank charges Car maintenance Cash transfer to bank Cas…" at bounding box center [144, 56] width 54 height 8
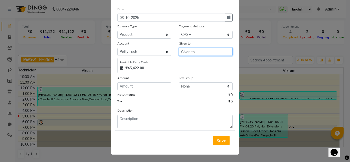
click at [197, 52] on input "text" at bounding box center [206, 52] width 54 height 8
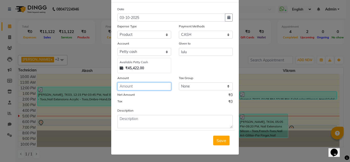
click at [139, 87] on input "number" at bounding box center [144, 87] width 54 height 8
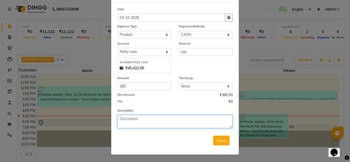
click at [143, 123] on textarea at bounding box center [174, 121] width 115 height 13
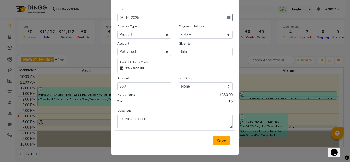
click at [220, 143] on button "Save" at bounding box center [221, 141] width 16 height 10
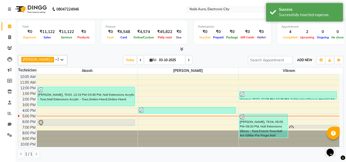
click at [305, 60] on span "ADD NEW" at bounding box center [304, 60] width 15 height 4
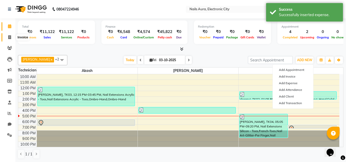
click at [9, 37] on icon at bounding box center [9, 37] width 3 height 4
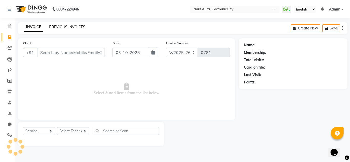
click at [66, 27] on link "PREVIOUS INVOICES" at bounding box center [67, 27] width 36 height 5
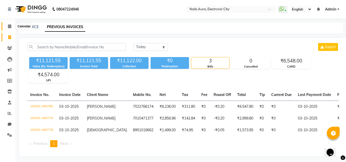
click at [9, 25] on icon at bounding box center [9, 26] width 3 height 4
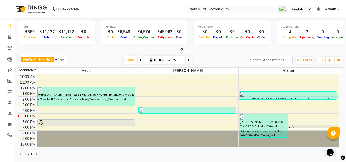
click at [29, 33] on div "₹360" at bounding box center [30, 32] width 16 height 6
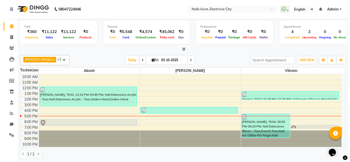
scroll to position [0, 0]
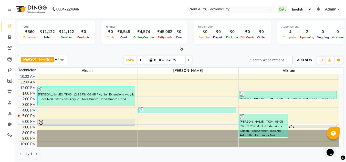
click at [305, 60] on span "ADD NEW" at bounding box center [304, 60] width 15 height 4
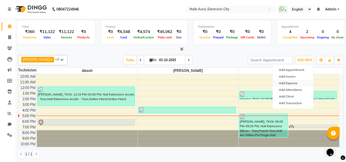
click at [298, 80] on link "Add Expense" at bounding box center [293, 83] width 40 height 7
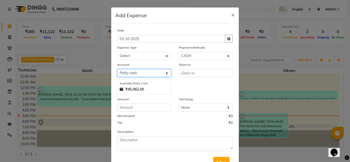
click at [149, 73] on select "Select [PERSON_NAME] cash Nails Aura Tapas Kalyan" at bounding box center [144, 73] width 54 height 8
click at [135, 72] on select "Select [PERSON_NAME] cash Nails Aura Tapas Kalyan" at bounding box center [144, 73] width 54 height 8
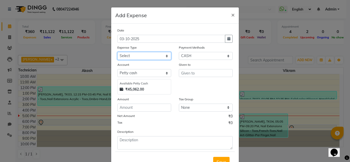
click at [142, 57] on select "Select AC Advance Salary Bank charges Car maintenance Cash transfer to bank Cas…" at bounding box center [144, 56] width 54 height 8
click at [117, 52] on select "Select AC Advance Salary Bank charges Car maintenance Cash transfer to bank Cas…" at bounding box center [144, 56] width 54 height 8
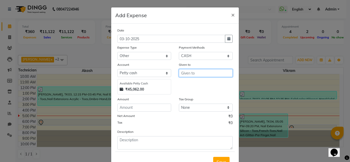
click at [201, 72] on input "text" at bounding box center [206, 73] width 54 height 8
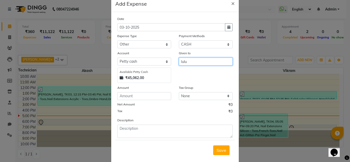
scroll to position [21, 0]
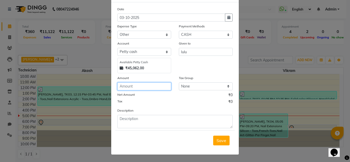
click at [134, 87] on input "number" at bounding box center [144, 87] width 54 height 8
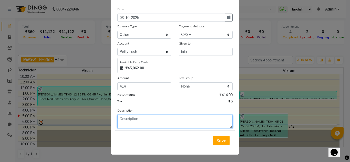
click at [139, 122] on textarea at bounding box center [174, 121] width 115 height 13
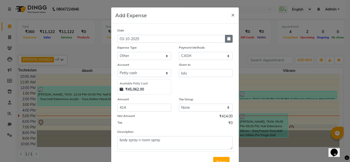
click at [228, 40] on icon "button" at bounding box center [228, 39] width 3 height 4
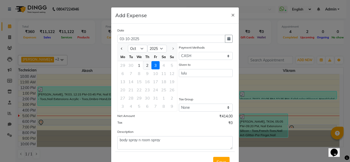
click at [148, 65] on div "2" at bounding box center [147, 65] width 8 height 8
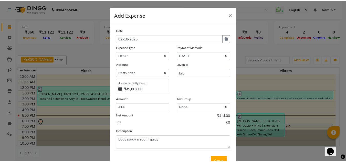
scroll to position [21, 0]
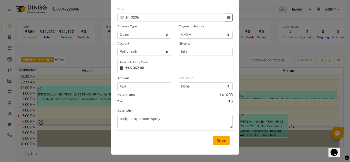
click at [217, 141] on span "Save" at bounding box center [222, 140] width 10 height 5
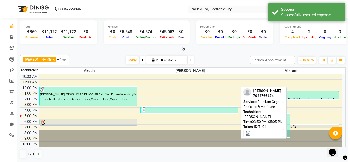
scroll to position [0, 0]
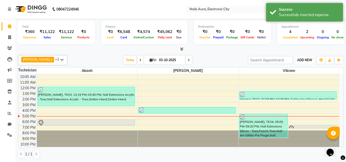
click at [307, 61] on span "ADD NEW" at bounding box center [304, 60] width 15 height 4
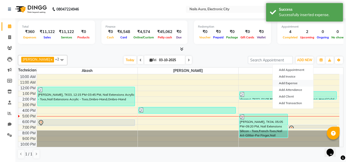
click at [296, 82] on link "Add Expense" at bounding box center [293, 83] width 40 height 7
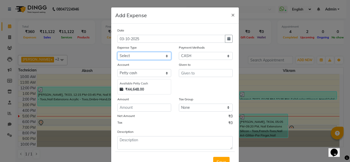
click at [141, 56] on select "Select AC Advance Salary Bank charges Car maintenance Cash transfer to bank Cas…" at bounding box center [144, 56] width 54 height 8
click at [117, 52] on select "Select AC Advance Salary Bank charges Car maintenance Cash transfer to bank Cas…" at bounding box center [144, 56] width 54 height 8
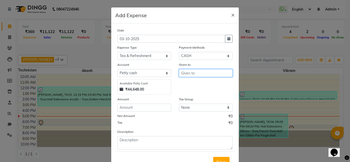
click at [191, 75] on input "text" at bounding box center [206, 73] width 54 height 8
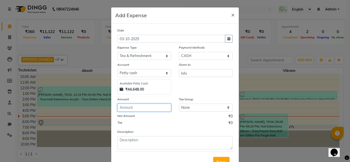
click at [130, 108] on input "number" at bounding box center [144, 108] width 54 height 8
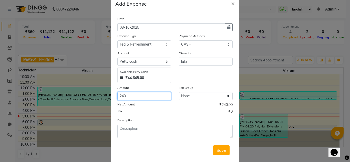
scroll to position [21, 0]
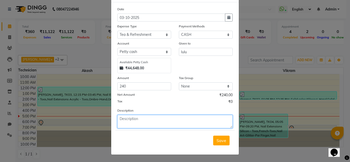
click at [132, 120] on textarea at bounding box center [174, 121] width 115 height 13
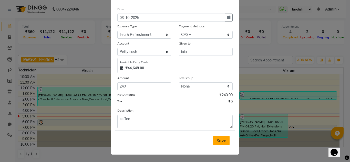
click at [217, 139] on span "Save" at bounding box center [222, 140] width 10 height 5
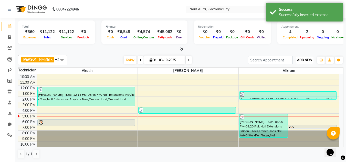
click at [297, 59] on span "ADD NEW" at bounding box center [304, 60] width 15 height 4
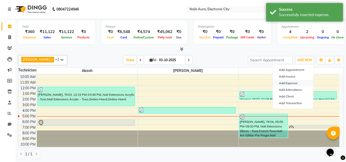
click at [290, 84] on link "Add Expense" at bounding box center [293, 83] width 40 height 7
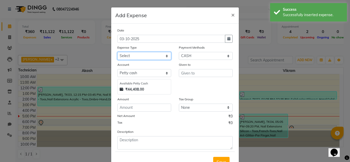
click at [145, 56] on select "Select AC Advance Salary Bank charges Car maintenance Cash transfer to bank Cas…" at bounding box center [144, 56] width 54 height 8
click at [117, 52] on select "Select AC Advance Salary Bank charges Car maintenance Cash transfer to bank Cas…" at bounding box center [144, 56] width 54 height 8
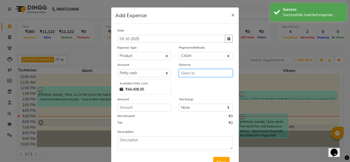
click at [197, 70] on input "text" at bounding box center [206, 73] width 54 height 8
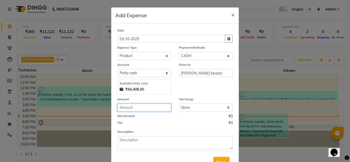
click at [135, 109] on input "number" at bounding box center [144, 108] width 54 height 8
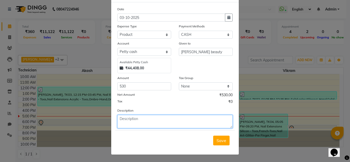
click at [140, 120] on textarea at bounding box center [174, 121] width 115 height 13
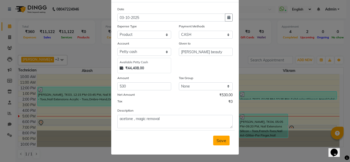
click at [223, 140] on span "Save" at bounding box center [222, 140] width 10 height 5
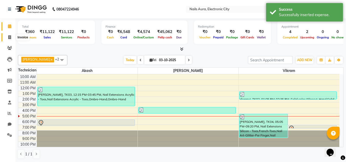
click at [10, 35] on icon at bounding box center [9, 37] width 3 height 4
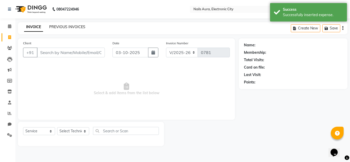
click at [56, 28] on link "PREVIOUS INVOICES" at bounding box center [67, 27] width 36 height 5
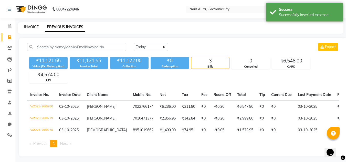
click at [29, 26] on link "INVOICE" at bounding box center [31, 27] width 15 height 5
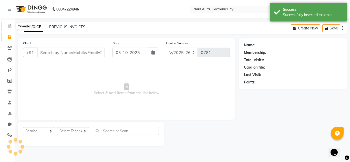
click at [11, 28] on icon at bounding box center [9, 26] width 3 height 4
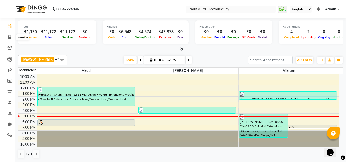
click at [11, 36] on icon at bounding box center [9, 37] width 3 height 4
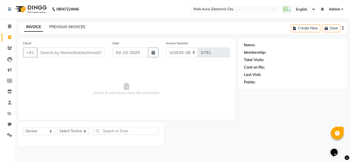
click at [72, 26] on link "PREVIOUS INVOICES" at bounding box center [67, 27] width 36 height 5
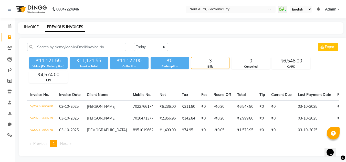
click at [35, 26] on link "INVOICE" at bounding box center [31, 27] width 15 height 5
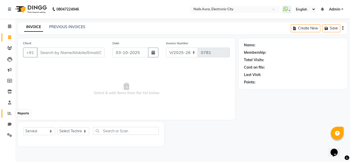
click at [9, 114] on icon at bounding box center [10, 113] width 4 height 4
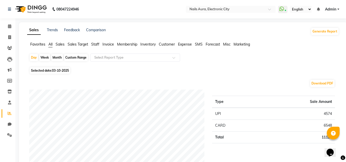
click at [92, 46] on span "Staff" at bounding box center [95, 44] width 8 height 5
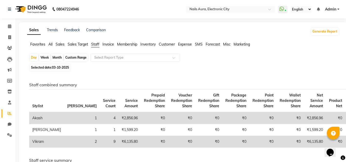
click at [58, 43] on span "Sales" at bounding box center [60, 44] width 9 height 5
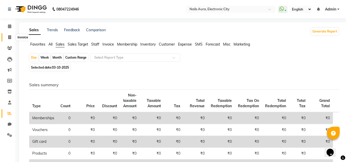
click at [11, 35] on span at bounding box center [9, 38] width 9 height 6
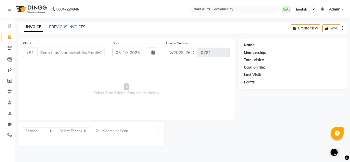
click at [70, 22] on div "08047224946 Select Location × Nails Aura, Electronic City WhatsApp Status ✕ Sta…" at bounding box center [175, 81] width 350 height 162
click at [67, 27] on link "PREVIOUS INVOICES" at bounding box center [67, 27] width 36 height 5
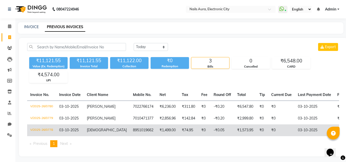
scroll to position [6, 0]
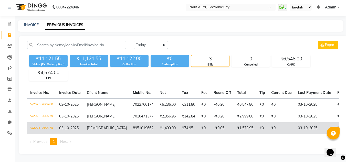
click at [45, 127] on td "V/2025-26/0778" at bounding box center [41, 128] width 29 height 12
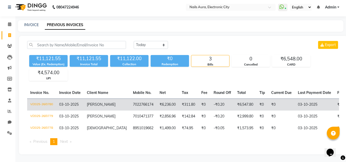
scroll to position [0, 0]
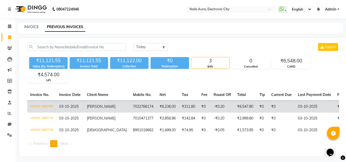
click at [48, 107] on td "V/2025-26/0780" at bounding box center [41, 107] width 29 height 12
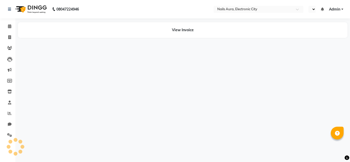
select select "en"
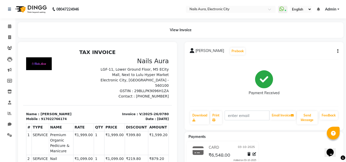
click at [336, 53] on button "button" at bounding box center [336, 51] width 3 height 5
click at [311, 59] on div "Edit Invoice" at bounding box center [312, 58] width 35 height 6
select select "service"
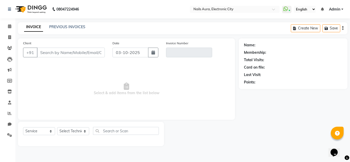
type input "7022766174"
type input "V/2025-26/0780"
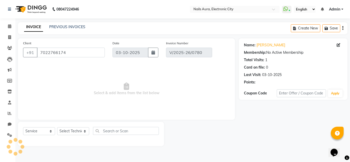
select select "select"
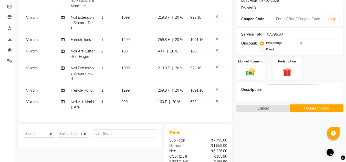
scroll to position [102, 0]
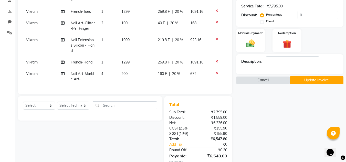
click at [34, 71] on span "Vikram" at bounding box center [32, 73] width 12 height 5
select select "80910"
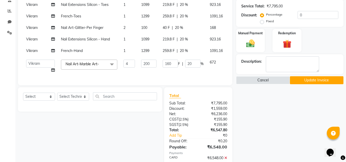
click at [39, 70] on td "Akash Gulshan Mayank Rashmi REENA Rima dey Rizwana Vikram" at bounding box center [40, 66] width 35 height 19
click at [38, 67] on select "Akash Gulshan Mayank Rashmi REENA Rima dey Rizwana Vikram" at bounding box center [40, 64] width 29 height 8
click at [34, 50] on span "Vikram" at bounding box center [32, 50] width 12 height 5
select select "80910"
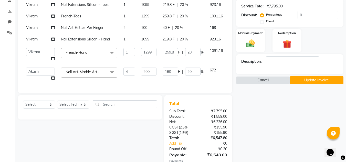
click at [35, 50] on select "Akash Gulshan Mayank Rashmi REENA Rima dey Rizwana Vikram" at bounding box center [40, 52] width 29 height 8
click at [33, 39] on span "Vikram" at bounding box center [32, 39] width 12 height 5
select select "80910"
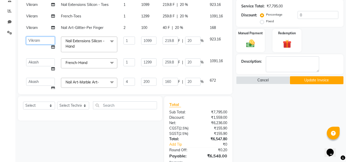
click at [36, 40] on select "Akash Gulshan Mayank Rashmi REENA Rima dey Rizwana Vikram" at bounding box center [40, 41] width 29 height 8
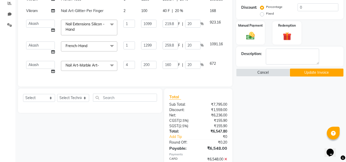
scroll to position [136, 0]
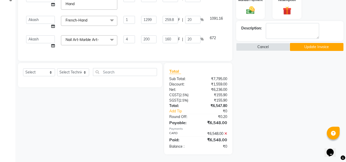
click at [315, 47] on button "Update Invoice" at bounding box center [317, 47] width 54 height 8
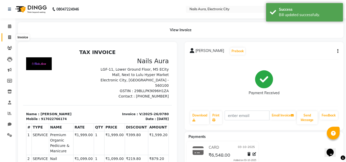
click at [9, 38] on icon at bounding box center [9, 37] width 3 height 4
select select "service"
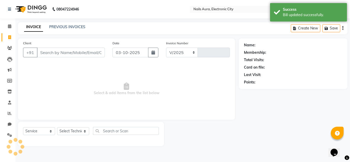
select select "8179"
type input "0781"
click at [53, 25] on link "PREVIOUS INVOICES" at bounding box center [67, 27] width 36 height 5
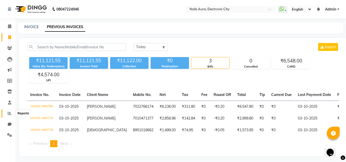
click at [10, 113] on icon at bounding box center [10, 113] width 4 height 4
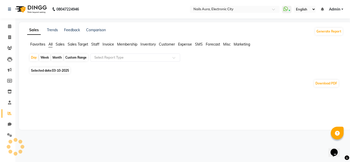
click at [95, 43] on span "Staff" at bounding box center [95, 44] width 8 height 5
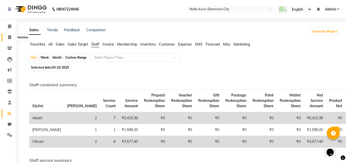
click at [10, 40] on span at bounding box center [9, 38] width 9 height 6
select select "8179"
select select "service"
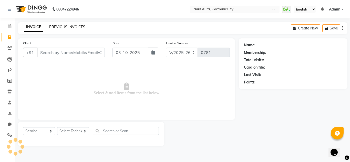
click at [59, 26] on link "PREVIOUS INVOICES" at bounding box center [67, 27] width 36 height 5
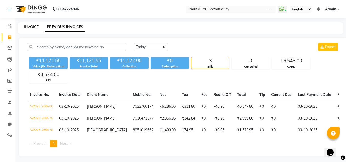
click at [27, 25] on link "INVOICE" at bounding box center [31, 27] width 15 height 5
select select "service"
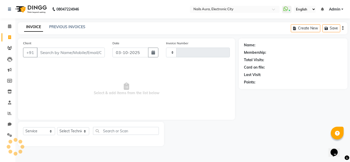
type input "0781"
select select "8179"
click at [11, 27] on icon at bounding box center [9, 26] width 3 height 4
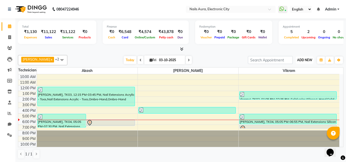
click at [308, 61] on span "ADD NEW" at bounding box center [304, 60] width 15 height 4
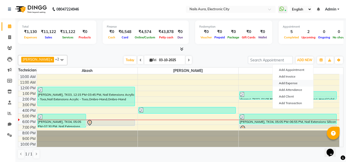
click at [298, 83] on link "Add Expense" at bounding box center [293, 83] width 40 height 7
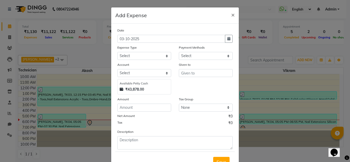
select select "1"
select select "7307"
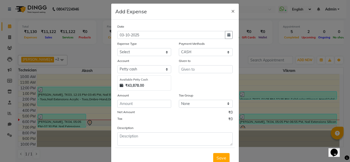
click at [128, 120] on div "Tax ₹0" at bounding box center [174, 120] width 115 height 7
click at [136, 106] on input "number" at bounding box center [144, 104] width 54 height 8
click at [143, 51] on select "Select AC Advance Salary Bank charges Car maintenance Cash transfer to bank Cas…" at bounding box center [144, 52] width 54 height 8
select select "22411"
click at [117, 48] on select "Select AC Advance Salary Bank charges Car maintenance Cash transfer to bank Cas…" at bounding box center [144, 52] width 54 height 8
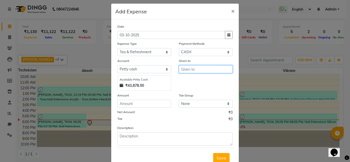
click at [183, 70] on input "text" at bounding box center [206, 69] width 54 height 8
type input "lulu"
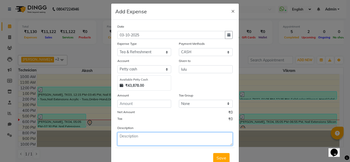
click at [144, 145] on textarea at bounding box center [174, 138] width 115 height 13
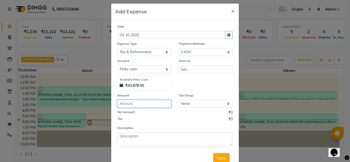
click at [134, 106] on input "number" at bounding box center [144, 104] width 54 height 8
type input "40"
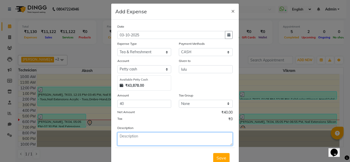
click at [140, 140] on textarea at bounding box center [174, 138] width 115 height 13
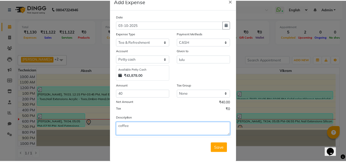
scroll to position [21, 0]
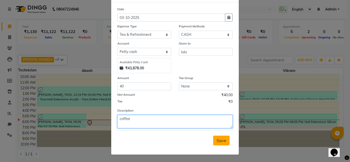
type textarea "coffee"
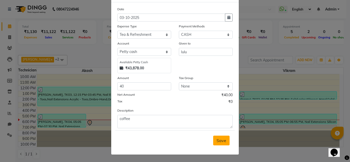
click at [217, 138] on span "Save" at bounding box center [222, 140] width 10 height 5
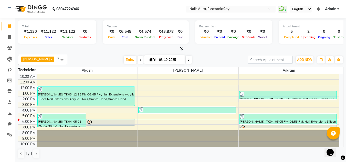
scroll to position [0, 0]
click at [11, 36] on icon at bounding box center [9, 37] width 3 height 4
select select "service"
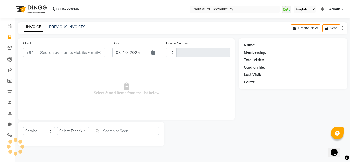
type input "0781"
select select "8179"
drag, startPoint x: 9, startPoint y: 38, endPoint x: 11, endPoint y: 40, distance: 2.8
click at [9, 38] on icon at bounding box center [9, 37] width 3 height 4
select select "service"
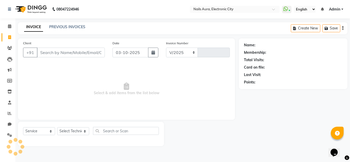
select select "8179"
type input "0781"
click at [9, 114] on icon at bounding box center [10, 113] width 4 height 4
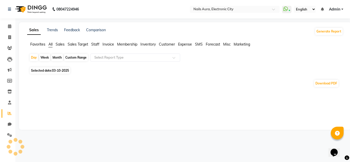
click at [186, 44] on span "Expense" at bounding box center [185, 44] width 14 height 5
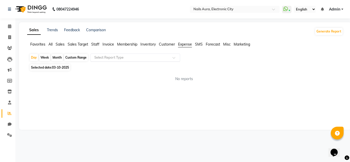
click at [168, 58] on div at bounding box center [135, 57] width 89 height 5
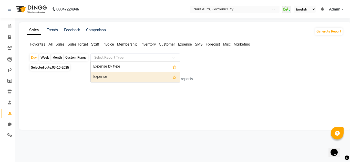
click at [154, 78] on div "Expense" at bounding box center [135, 77] width 89 height 10
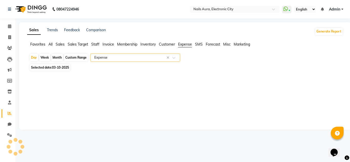
select select "full_report"
select select "csv"
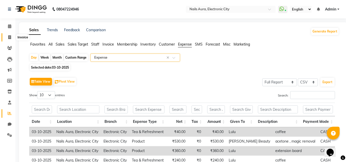
click at [9, 35] on span at bounding box center [9, 38] width 9 height 6
select select "service"
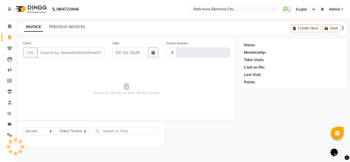
type input "0781"
select select "8179"
click at [69, 26] on link "PREVIOUS INVOICES" at bounding box center [67, 27] width 36 height 5
